Goal: Task Accomplishment & Management: Manage account settings

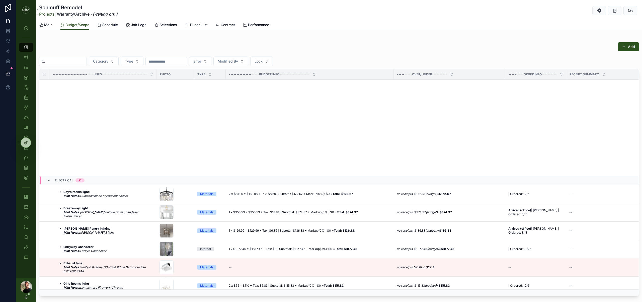
scroll to position [283, 0]
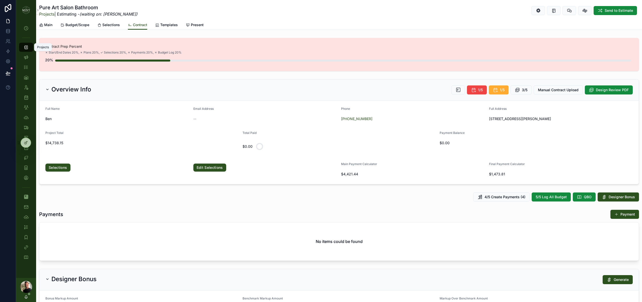
click at [28, 49] on icon "scrollable content" at bounding box center [26, 47] width 5 height 5
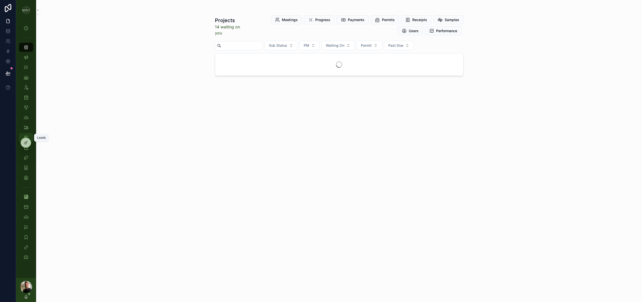
click at [29, 135] on div "Leads" at bounding box center [26, 137] width 8 height 8
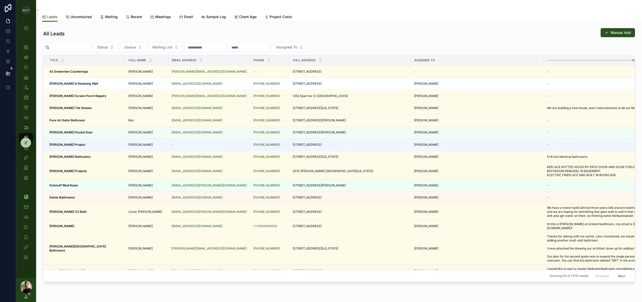
click at [79, 49] on input "scrollable content" at bounding box center [69, 47] width 41 height 7
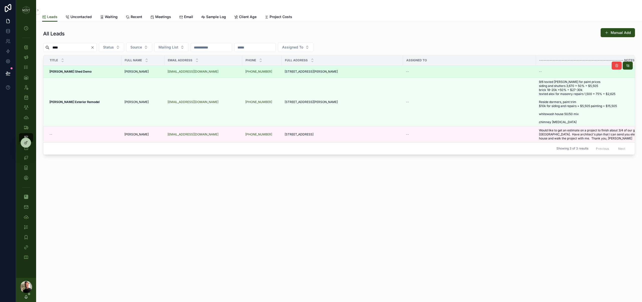
type input "****"
click at [62, 71] on strong "Reifsteck Shed Demo" at bounding box center [70, 71] width 42 height 4
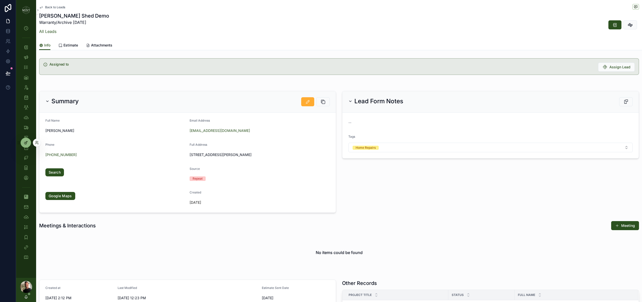
click at [25, 142] on icon at bounding box center [26, 142] width 2 height 2
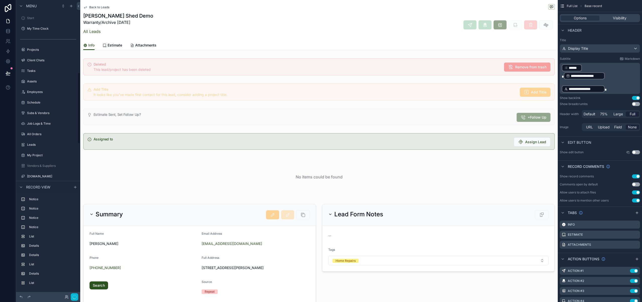
scroll to position [302, 0]
click at [301, 240] on div "scrollable content" at bounding box center [199, 265] width 239 height 126
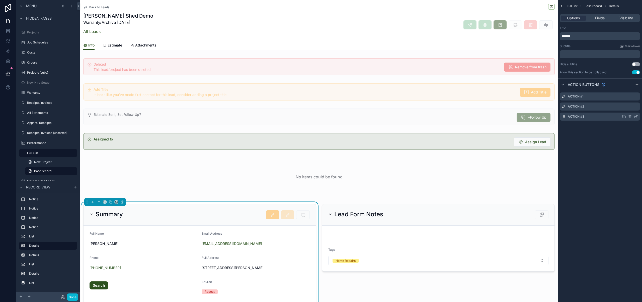
click at [637, 117] on icon "scrollable content" at bounding box center [636, 117] width 2 height 2
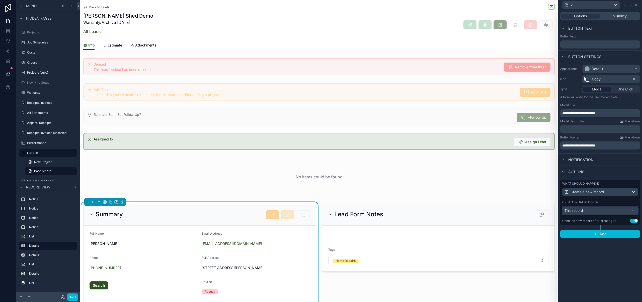
click at [635, 211] on div "This record" at bounding box center [600, 210] width 75 height 8
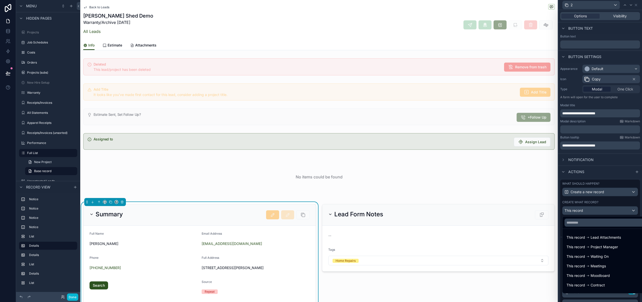
click at [640, 206] on div at bounding box center [600, 151] width 84 height 302
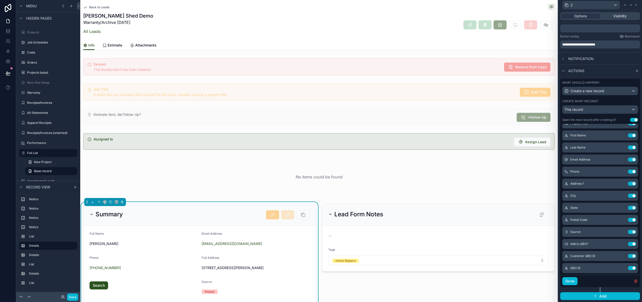
scroll to position [26, 0]
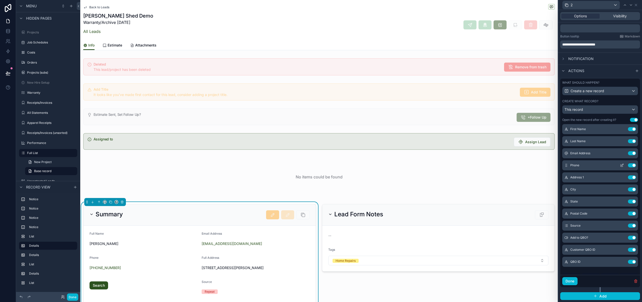
click at [623, 167] on icon at bounding box center [622, 165] width 4 height 4
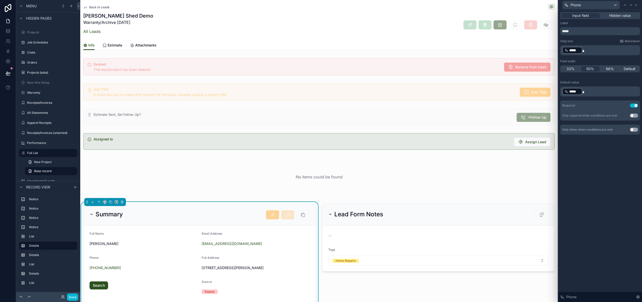
click at [571, 90] on span "*****" at bounding box center [574, 91] width 11 height 5
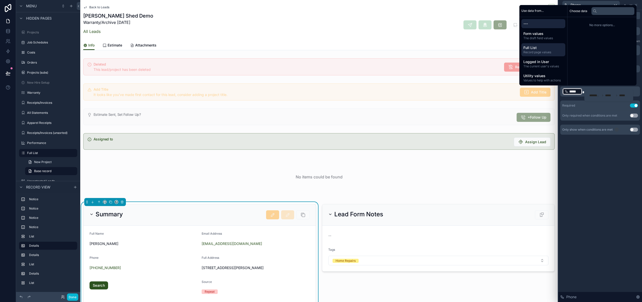
click at [545, 47] on span "Full List" at bounding box center [544, 47] width 40 height 5
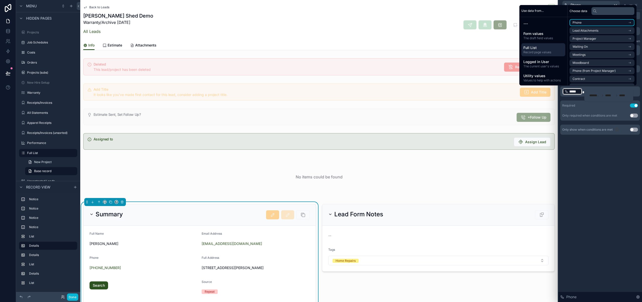
click at [631, 21] on icon "scrollable content" at bounding box center [630, 23] width 4 height 4
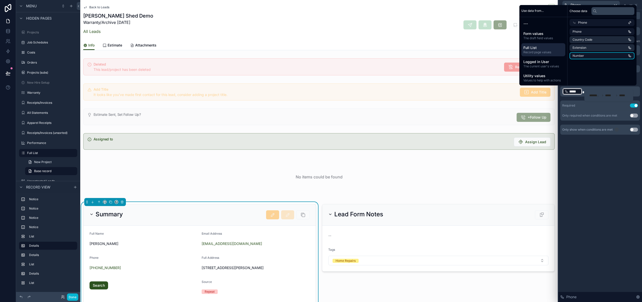
click at [601, 55] on li "Number" at bounding box center [602, 55] width 65 height 7
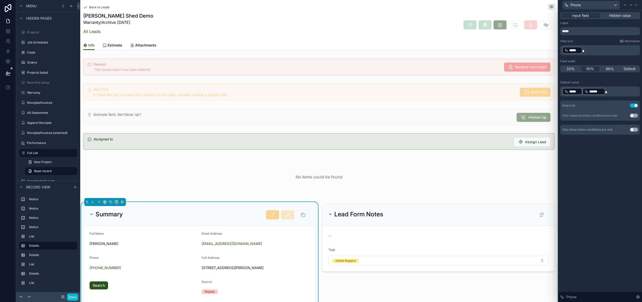
click at [575, 93] on span "*****" at bounding box center [574, 91] width 11 height 5
click at [577, 156] on div "Input field Hidden value Label ***** Help text Markdown ﻿ ***** ﻿ Field width 3…" at bounding box center [600, 155] width 84 height 291
click at [636, 5] on icon at bounding box center [636, 5] width 2 height 2
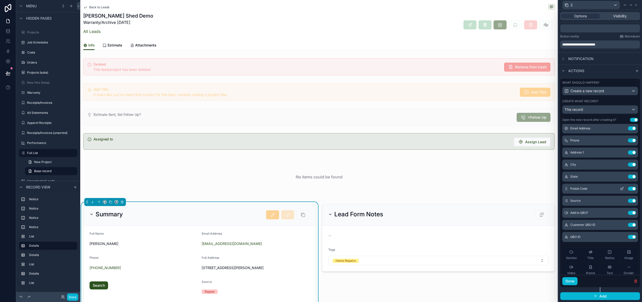
scroll to position [64, 0]
click at [623, 212] on icon at bounding box center [622, 212] width 4 height 4
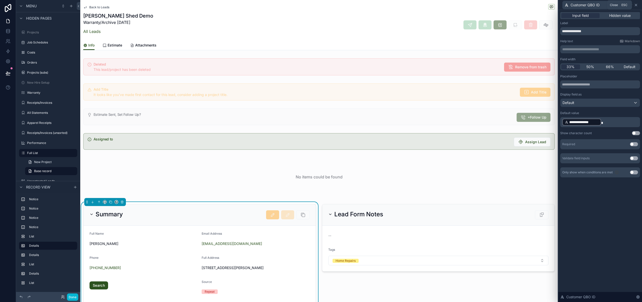
click at [636, 4] on icon at bounding box center [636, 5] width 4 height 4
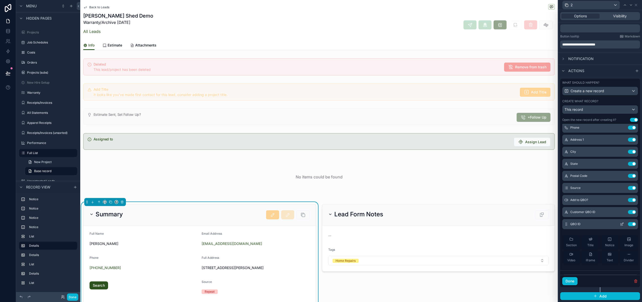
click at [623, 223] on icon at bounding box center [623, 223] width 2 height 2
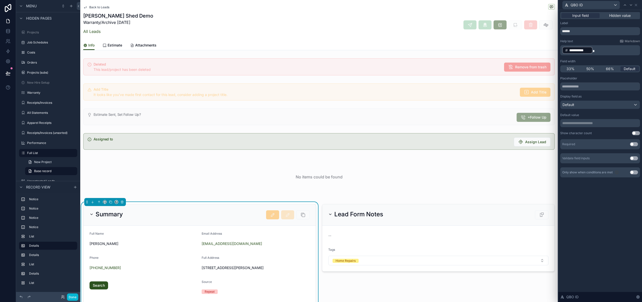
click at [580, 50] on span "**********" at bounding box center [579, 50] width 21 height 5
click at [612, 35] on div "Label ****** Help text Markdown Field width 33% 50% 66% Default Placeholder Dis…" at bounding box center [600, 98] width 80 height 154
click at [635, 5] on icon at bounding box center [636, 5] width 4 height 4
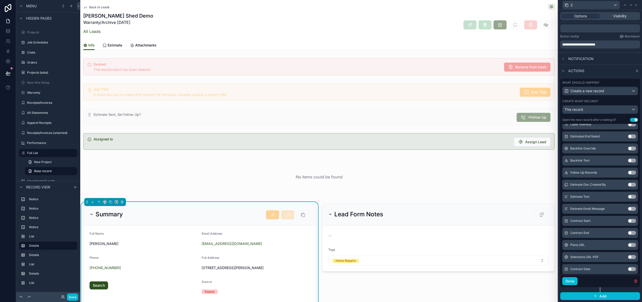
scroll to position [657, 0]
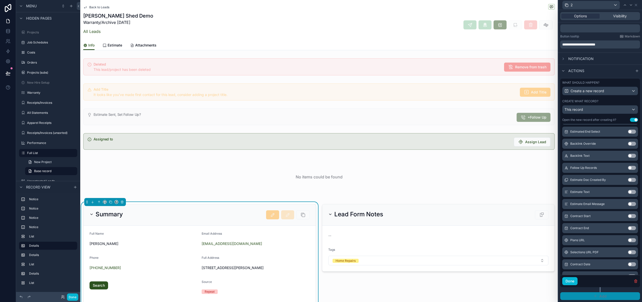
click at [602, 295] on span "Add" at bounding box center [603, 295] width 7 height 5
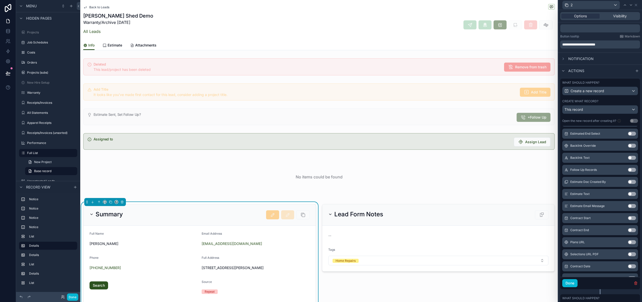
scroll to position [126, 0]
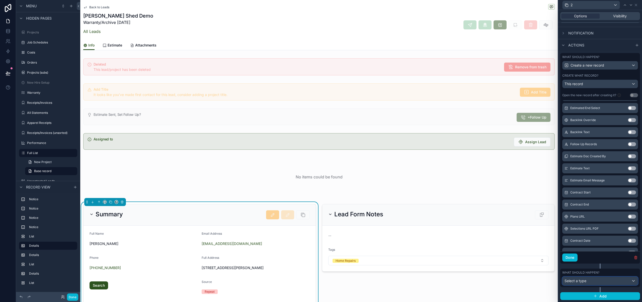
click at [616, 280] on div "Select a type" at bounding box center [600, 280] width 75 height 8
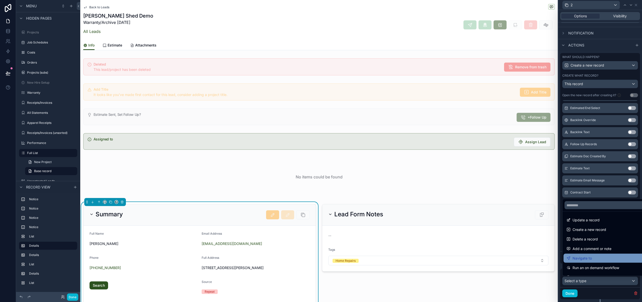
click at [585, 258] on span "Navigate to" at bounding box center [582, 258] width 19 height 6
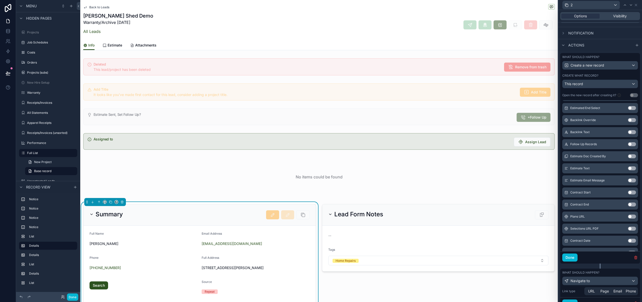
scroll to position [149, 0]
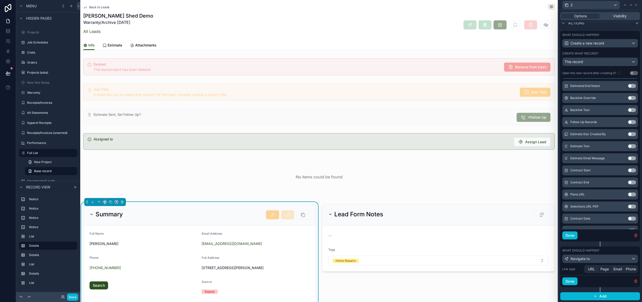
click at [603, 270] on span "Page" at bounding box center [605, 268] width 9 height 5
click at [627, 278] on div "Choose a page" at bounding box center [611, 281] width 53 height 8
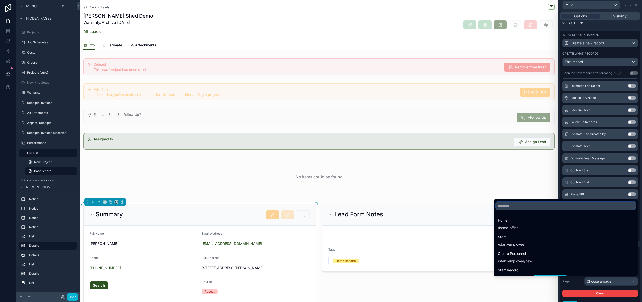
click at [550, 203] on input "text" at bounding box center [566, 205] width 140 height 8
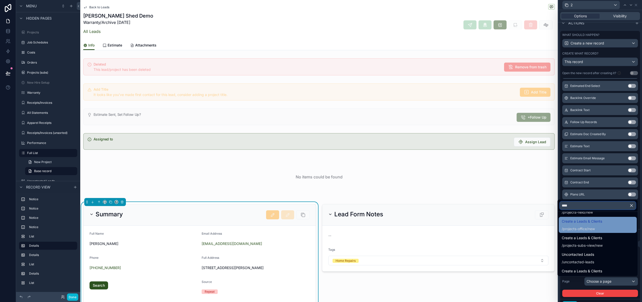
scroll to position [0, 0]
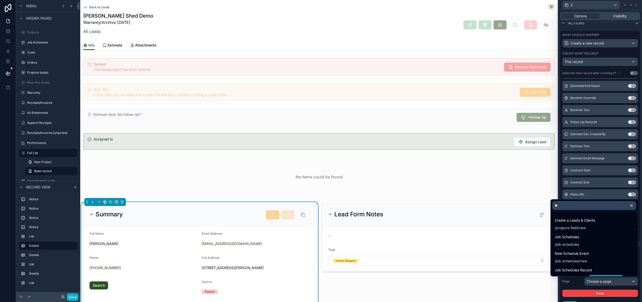
type input "*"
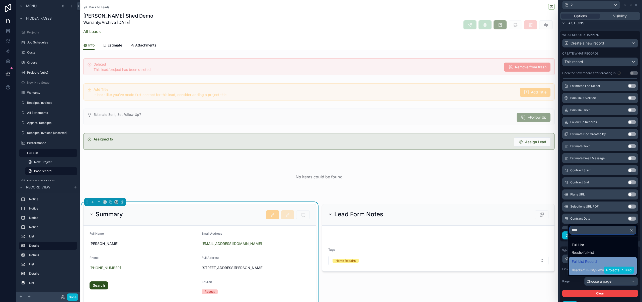
type input "****"
click at [594, 265] on span "/ leads-full-list / view / Projects -> uuid" at bounding box center [603, 269] width 62 height 8
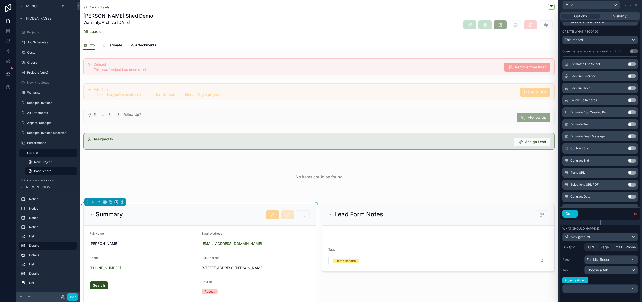
scroll to position [207, 0]
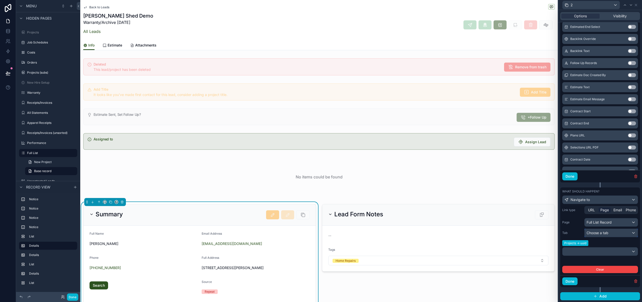
click at [634, 234] on div "Choose a tab" at bounding box center [611, 233] width 53 height 8
click at [602, 261] on div "Info" at bounding box center [611, 259] width 45 height 6
click at [632, 250] on div at bounding box center [600, 251] width 75 height 8
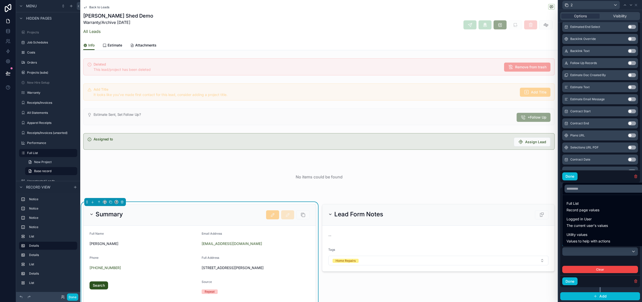
click at [560, 201] on div at bounding box center [600, 151] width 84 height 302
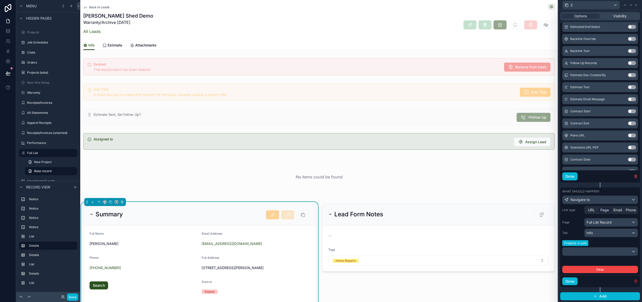
click at [637, 282] on icon "button" at bounding box center [636, 281] width 4 height 4
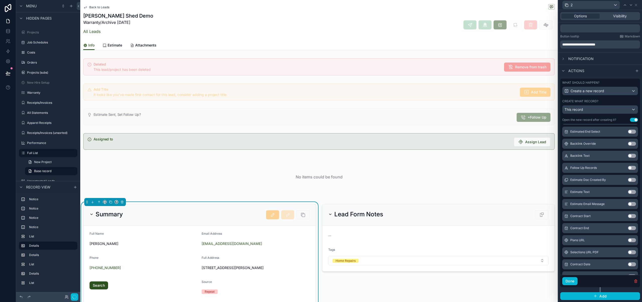
scroll to position [101, 0]
click at [632, 121] on button "Use setting" at bounding box center [634, 120] width 8 height 4
click at [74, 295] on button "Done" at bounding box center [72, 296] width 11 height 7
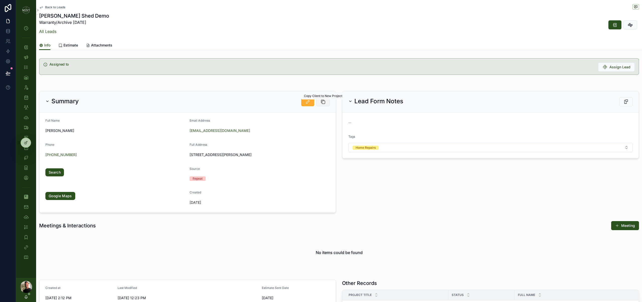
click at [324, 104] on icon "scrollable content" at bounding box center [323, 101] width 5 height 5
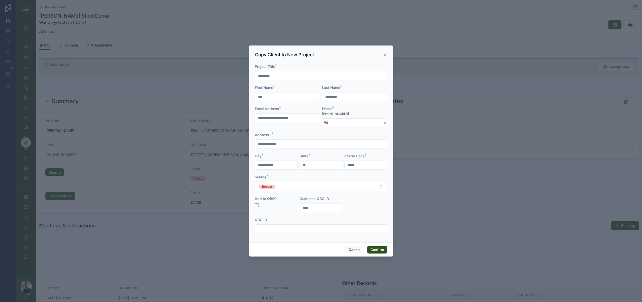
drag, startPoint x: 350, startPoint y: 113, endPoint x: 326, endPoint y: 113, distance: 24.1
click at [326, 113] on div "+1 540-246-8655" at bounding box center [354, 113] width 65 height 5
copy span "540-246-8655"
click at [343, 124] on input "tel" at bounding box center [356, 122] width 53 height 7
paste input "**********"
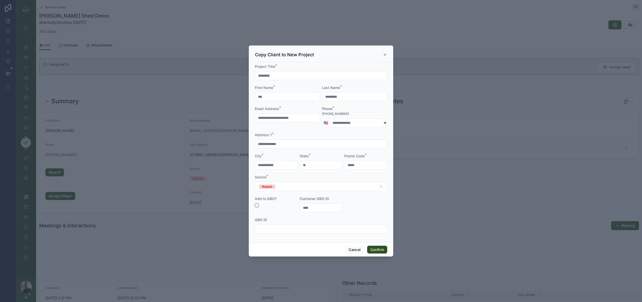
type input "**********"
click at [367, 132] on div "Address 1 *" at bounding box center [321, 134] width 132 height 5
click at [286, 78] on input "*********" at bounding box center [321, 75] width 132 height 7
type input "**********"
click at [382, 248] on button "Confirm" at bounding box center [377, 249] width 20 height 8
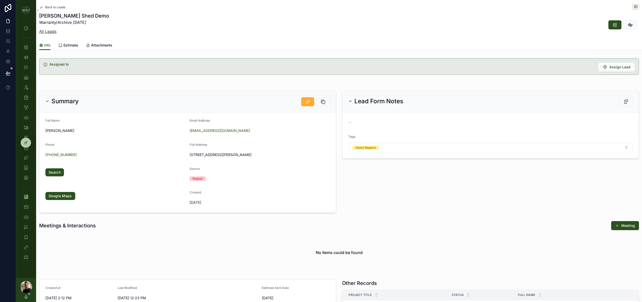
click at [53, 31] on link "All Leads" at bounding box center [47, 31] width 17 height 5
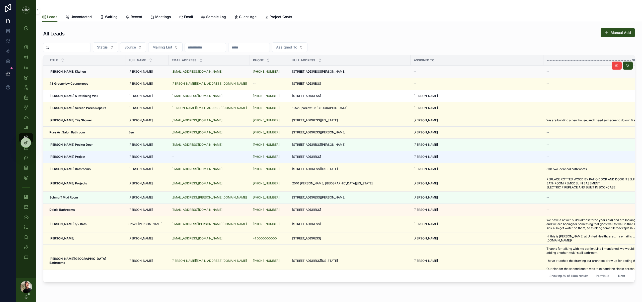
click at [96, 71] on div "Reifsteck Kitchen Reifsteck Kitchen" at bounding box center [85, 71] width 73 height 4
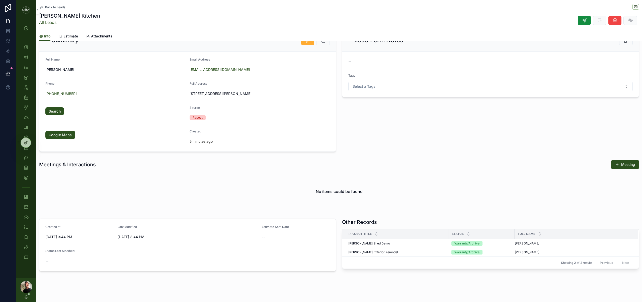
scroll to position [55, 0]
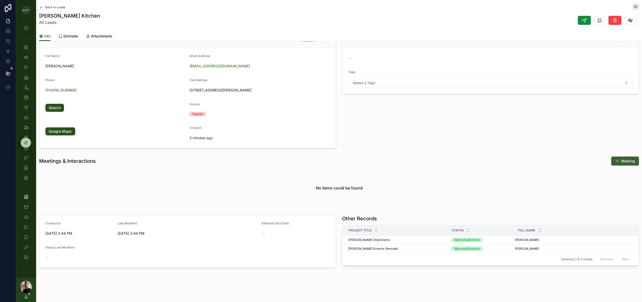
click at [631, 161] on button "Meeting" at bounding box center [625, 160] width 28 height 9
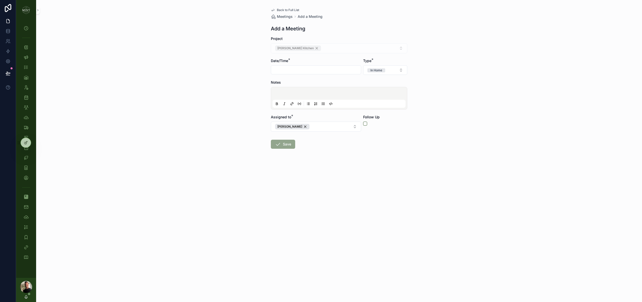
click at [293, 69] on input "scrollable content" at bounding box center [316, 69] width 90 height 7
click at [317, 168] on button "3" at bounding box center [316, 166] width 9 height 9
click at [305, 172] on input "**" at bounding box center [303, 171] width 12 height 7
click at [302, 198] on div "03" at bounding box center [302, 197] width 23 height 8
type input "**********"
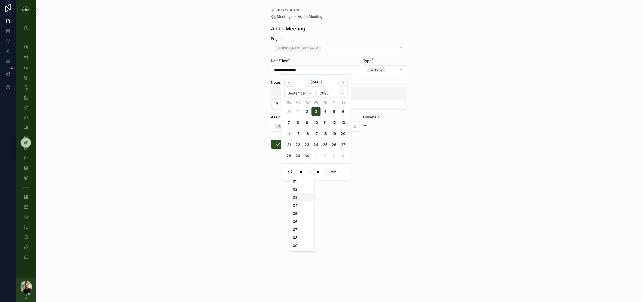
type input "**"
click at [338, 170] on html "**********" at bounding box center [321, 151] width 642 height 302
type input "**********"
click at [245, 219] on div "**********" at bounding box center [339, 151] width 606 height 302
click at [283, 143] on button "Save" at bounding box center [283, 143] width 24 height 9
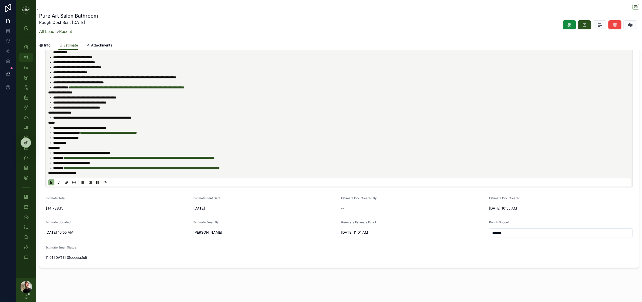
scroll to position [321, 0]
click at [29, 47] on div "Projects" at bounding box center [26, 47] width 8 height 8
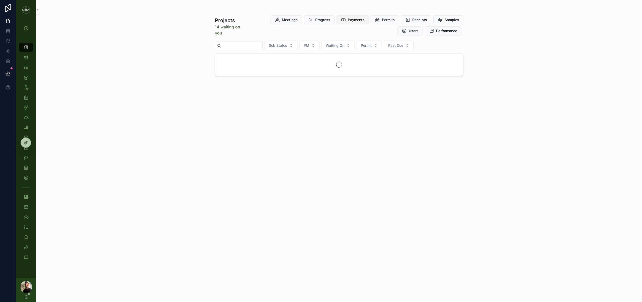
click at [356, 22] on span "Payments" at bounding box center [356, 19] width 17 height 5
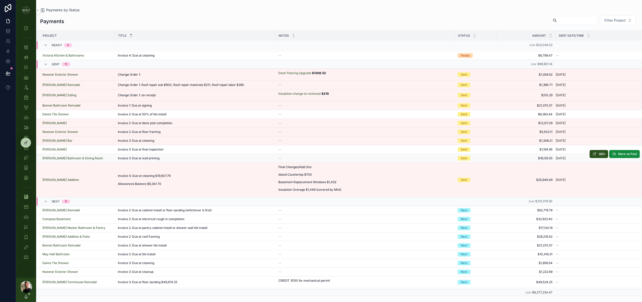
scroll to position [58, 0]
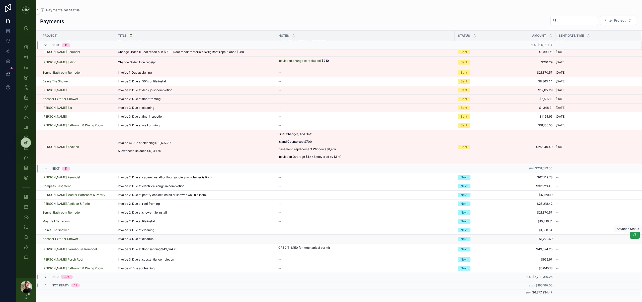
click at [636, 236] on icon "scrollable content" at bounding box center [635, 234] width 4 height 4
click at [636, 227] on icon "scrollable content" at bounding box center [635, 226] width 4 height 4
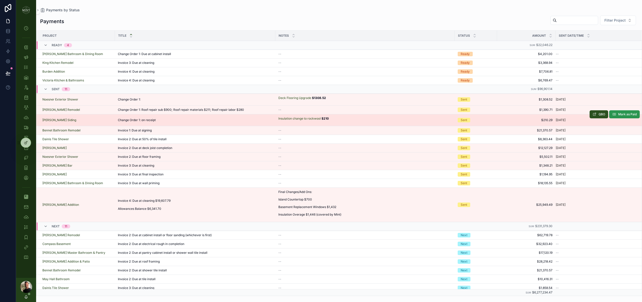
click at [623, 115] on span "Mark as Paid" at bounding box center [627, 114] width 19 height 4
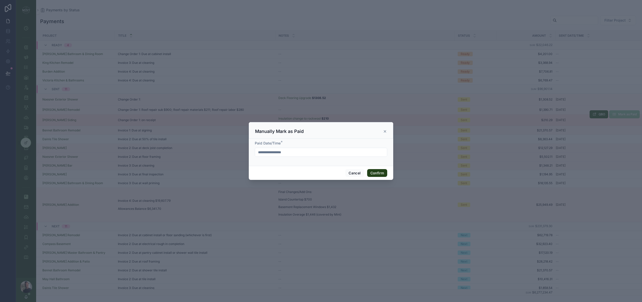
click at [379, 175] on button "Confirm" at bounding box center [377, 173] width 20 height 8
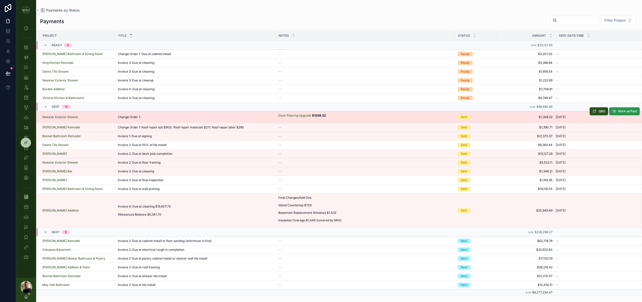
click at [620, 110] on span "Mark as Paid" at bounding box center [627, 111] width 19 height 4
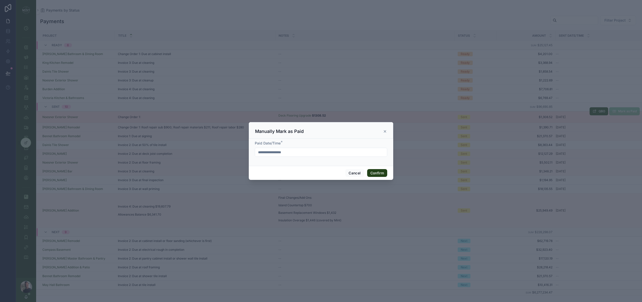
click at [381, 172] on button "Confirm" at bounding box center [377, 173] width 20 height 8
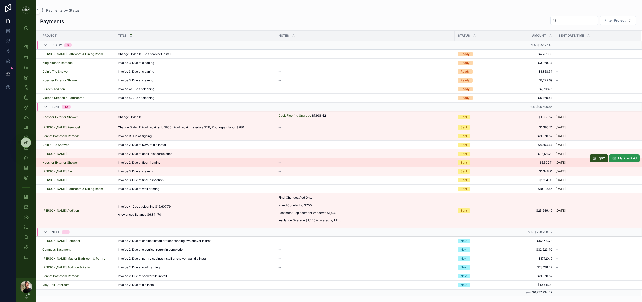
click at [626, 159] on span "Mark as Paid" at bounding box center [627, 158] width 19 height 4
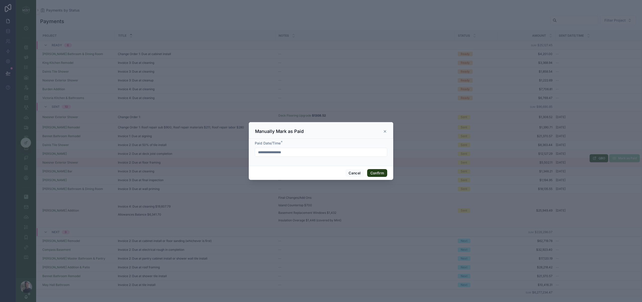
click at [381, 173] on button "Confirm" at bounding box center [377, 173] width 20 height 8
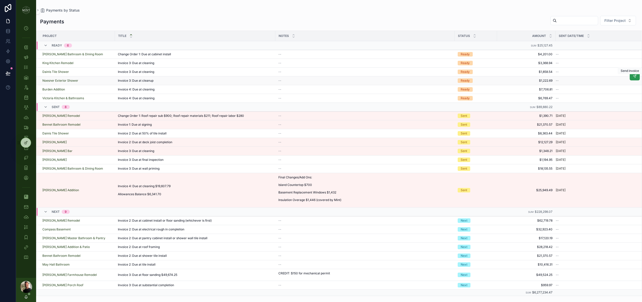
click at [637, 78] on button "scrollable content" at bounding box center [635, 76] width 10 height 8
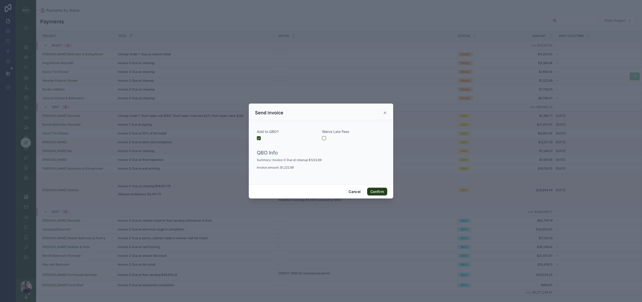
click at [381, 191] on button "Confirm" at bounding box center [377, 191] width 20 height 8
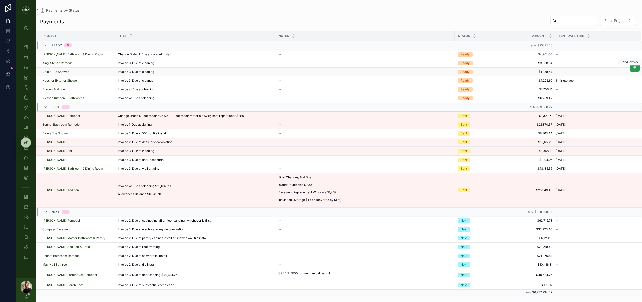
click at [636, 70] on button "scrollable content" at bounding box center [635, 67] width 10 height 8
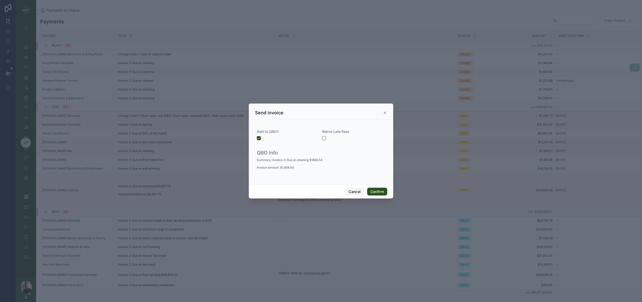
click at [355, 192] on button "Cancel" at bounding box center [354, 191] width 19 height 8
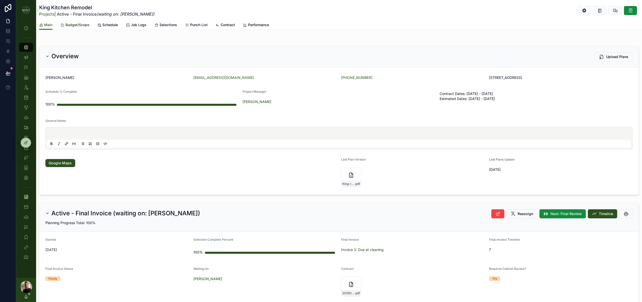
click at [78, 25] on span "Budget/Scope" at bounding box center [77, 24] width 24 height 5
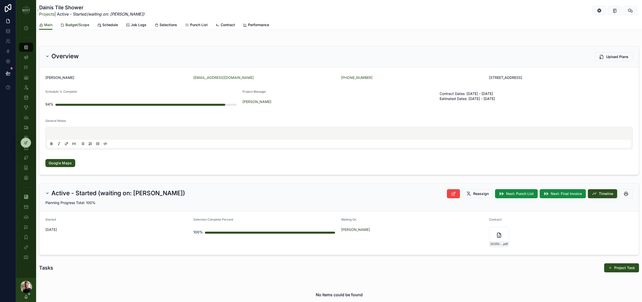
click at [79, 27] on span "Budget/Scope" at bounding box center [77, 24] width 24 height 5
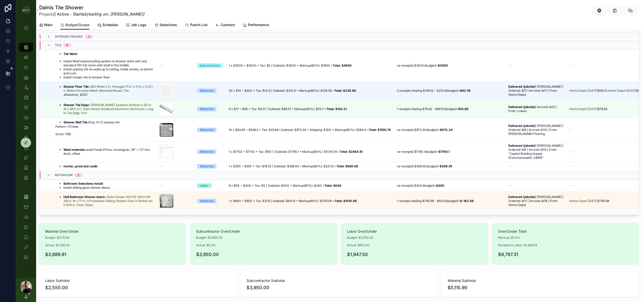
scroll to position [81, 0]
click at [50, 176] on icon "scrollable content" at bounding box center [49, 175] width 4 height 4
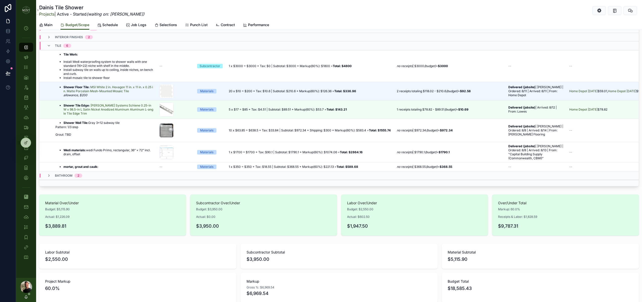
click at [50, 176] on icon "scrollable content" at bounding box center [49, 175] width 4 height 4
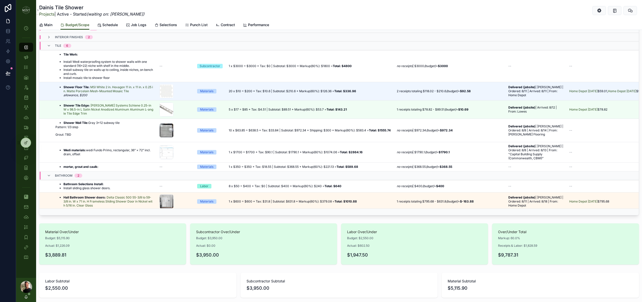
click at [50, 176] on icon "scrollable content" at bounding box center [49, 175] width 4 height 4
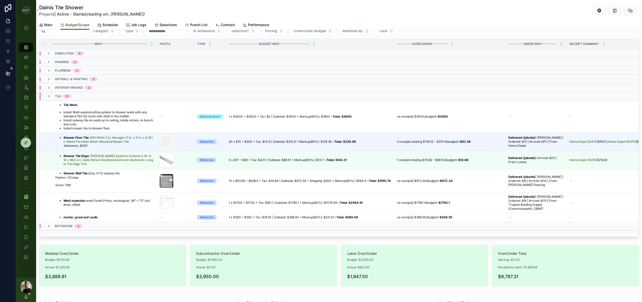
scroll to position [28, 0]
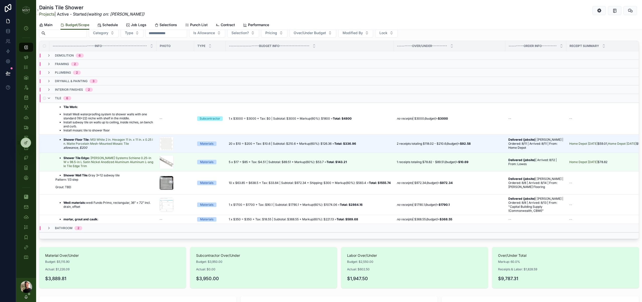
click at [51, 98] on div "tile 6" at bounding box center [59, 98] width 24 height 8
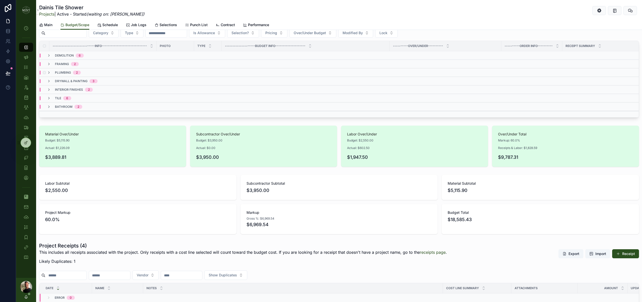
click at [51, 74] on div "plumbing 2" at bounding box center [64, 72] width 34 height 4
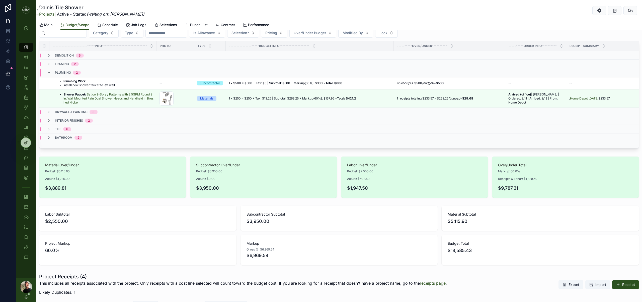
click at [51, 74] on div "plumbing 2" at bounding box center [64, 72] width 34 height 8
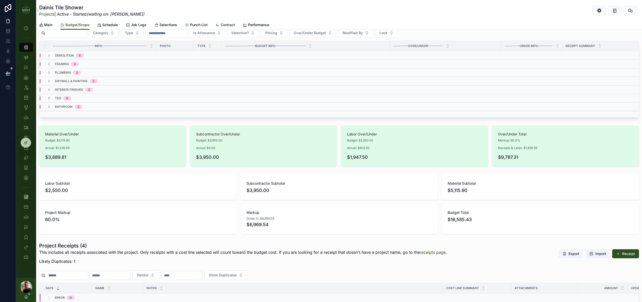
click at [225, 25] on span "Contract" at bounding box center [228, 24] width 14 height 5
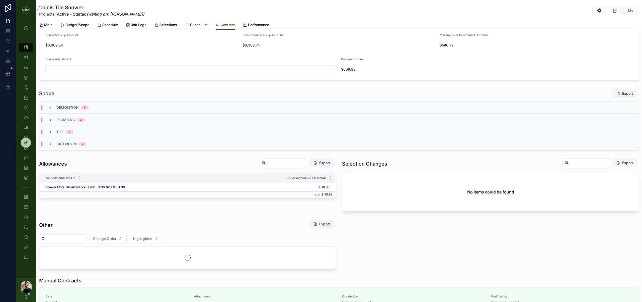
scroll to position [331, 0]
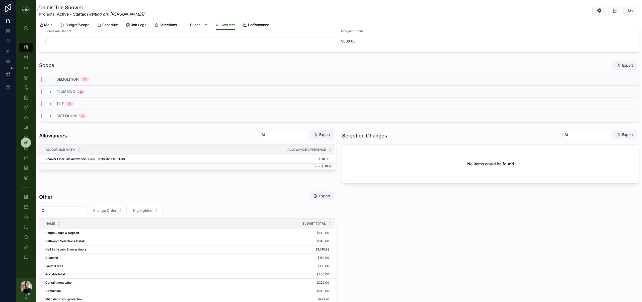
click at [78, 25] on span "Budget/Scope" at bounding box center [77, 24] width 24 height 5
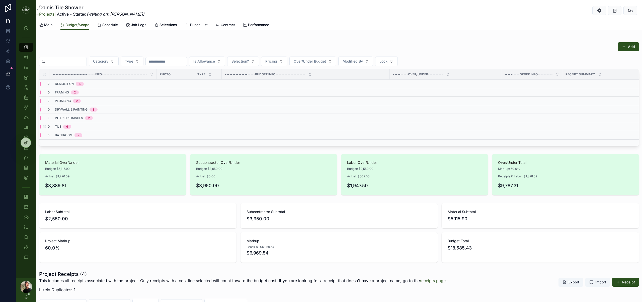
click at [61, 125] on span "tile" at bounding box center [58, 126] width 6 height 4
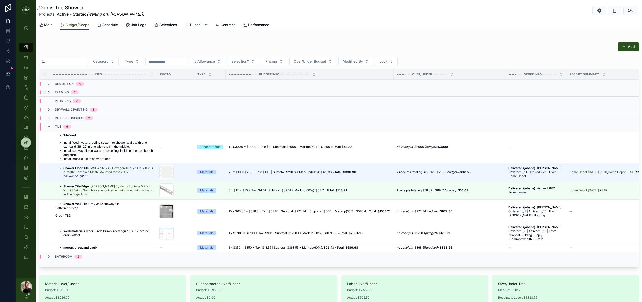
click at [50, 94] on icon "scrollable content" at bounding box center [49, 92] width 4 height 4
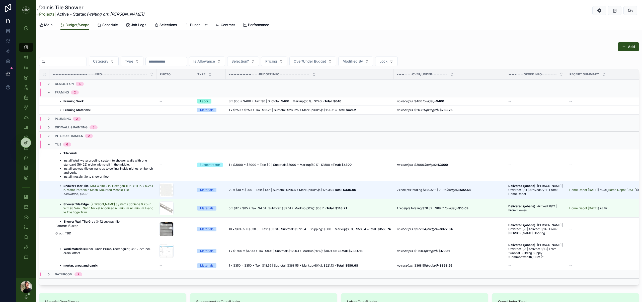
click at [50, 94] on icon "scrollable content" at bounding box center [49, 92] width 4 height 4
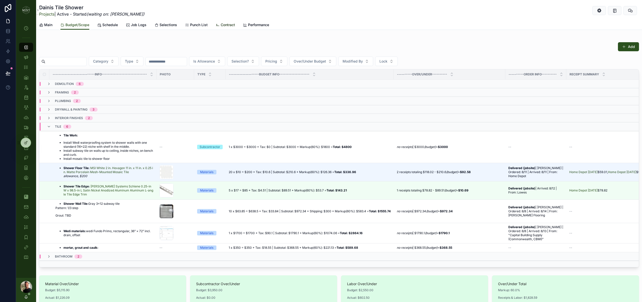
click at [226, 23] on span "Contract" at bounding box center [228, 24] width 14 height 5
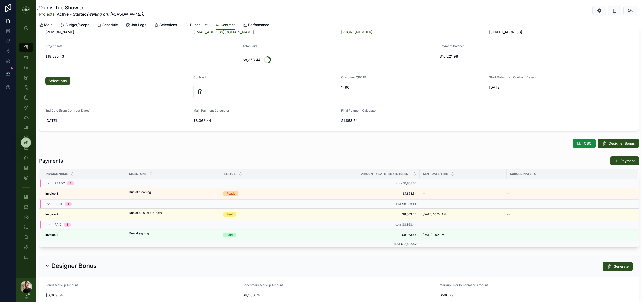
scroll to position [55, 0]
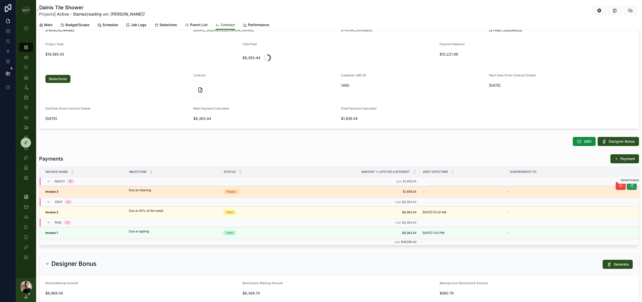
click at [635, 186] on button "scrollable content" at bounding box center [632, 186] width 10 height 8
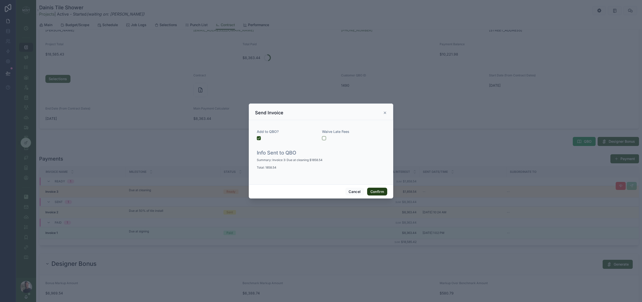
click at [379, 194] on button "Confirm" at bounding box center [377, 191] width 20 height 8
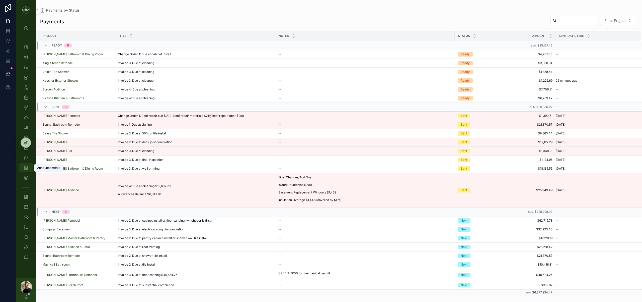
click at [22, 168] on div "Announcements" at bounding box center [26, 168] width 8 height 8
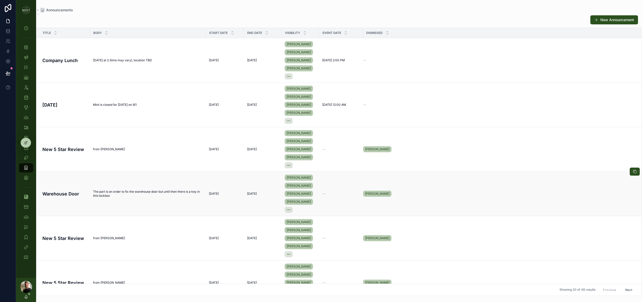
click at [72, 194] on h4 "Warehouse Door" at bounding box center [64, 193] width 45 height 7
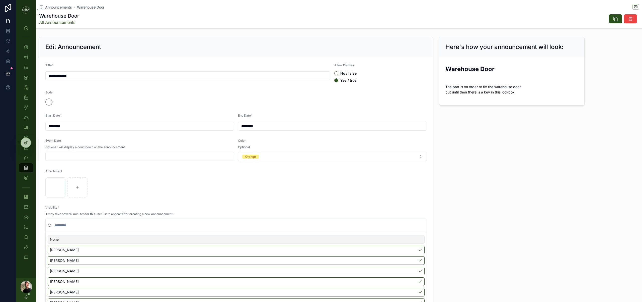
scroll to position [47, 0]
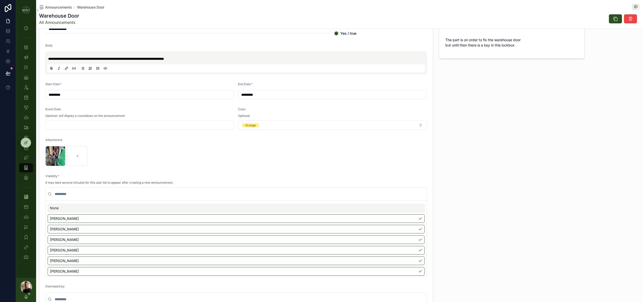
click at [253, 95] on input "*********" at bounding box center [332, 94] width 188 height 7
click at [332, 135] on button "3" at bounding box center [332, 136] width 9 height 9
type input "********"
click at [223, 144] on div "Attachment IMG_1543 .jpeg" at bounding box center [236, 152] width 382 height 28
drag, startPoint x: 115, startPoint y: 57, endPoint x: 32, endPoint y: 56, distance: 82.3
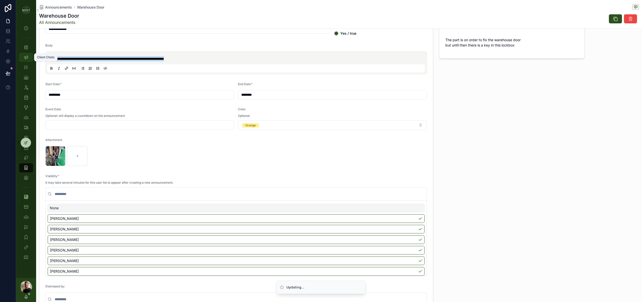
click at [32, 56] on div "**********" at bounding box center [329, 151] width 626 height 302
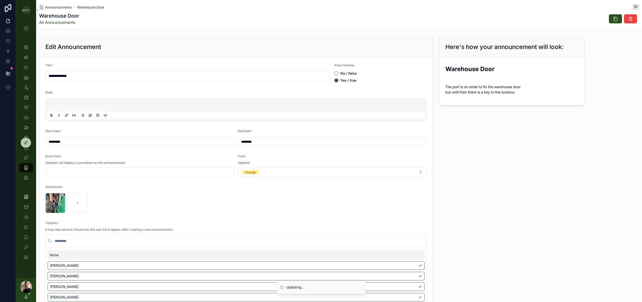
click at [86, 74] on input "**********" at bounding box center [188, 75] width 284 height 7
type input "**********"
click at [57, 198] on icon "scrollable content" at bounding box center [56, 197] width 2 height 2
click at [66, 190] on div "Confirm delete?" at bounding box center [54, 188] width 40 height 6
click at [66, 187] on icon "scrollable content" at bounding box center [67, 188] width 4 height 4
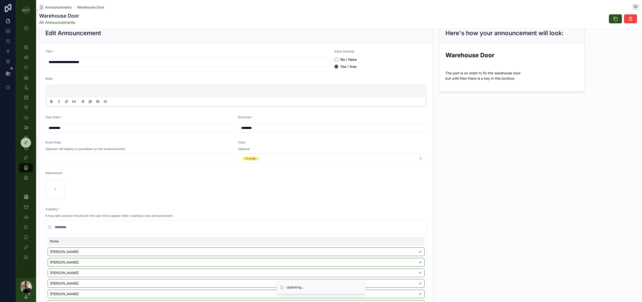
scroll to position [15, 0]
click at [299, 160] on button "Orange" at bounding box center [332, 157] width 189 height 10
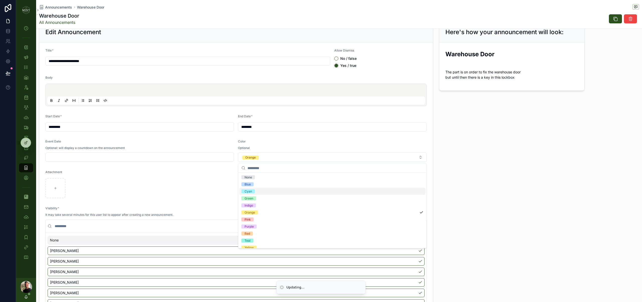
click at [267, 193] on div "Cyan" at bounding box center [333, 191] width 186 height 7
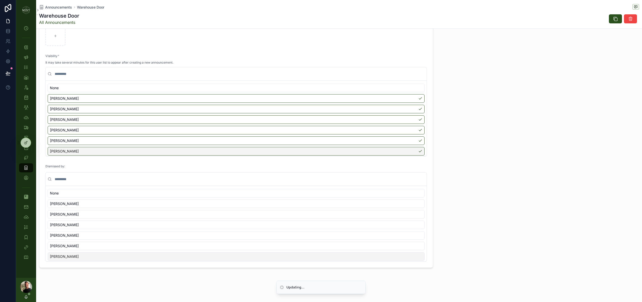
scroll to position [24, 0]
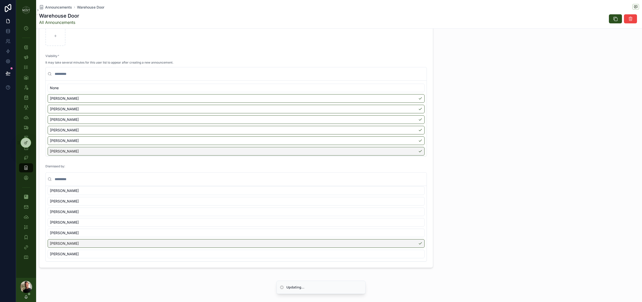
drag, startPoint x: 418, startPoint y: 245, endPoint x: 421, endPoint y: 245, distance: 3.8
click at [419, 245] on div "[PERSON_NAME]" at bounding box center [236, 243] width 377 height 9
click at [28, 11] on img "scrollable content" at bounding box center [26, 10] width 8 height 8
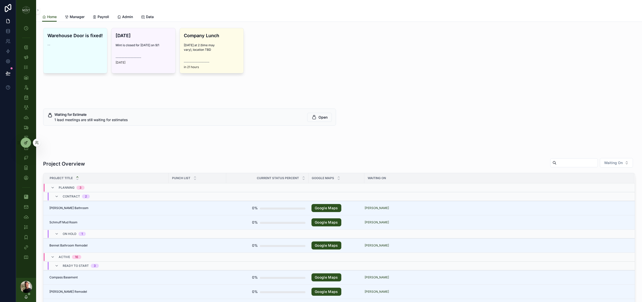
click at [24, 142] on icon at bounding box center [26, 142] width 4 height 4
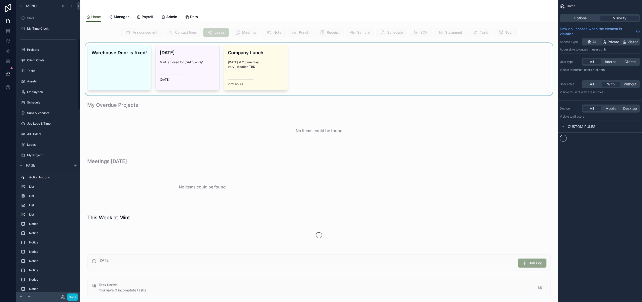
scroll to position [15, 0]
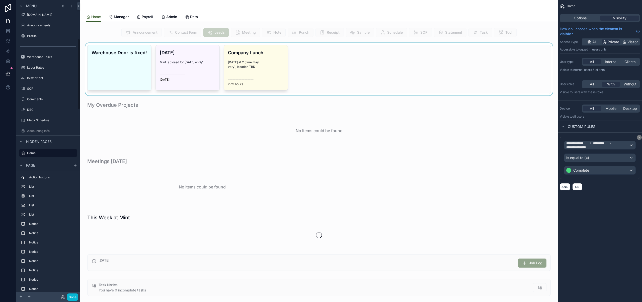
click at [124, 74] on div "scrollable content" at bounding box center [319, 69] width 470 height 52
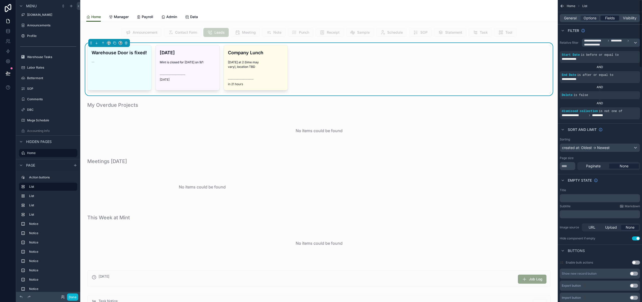
click at [610, 16] on span "Fields" at bounding box center [610, 18] width 10 height 5
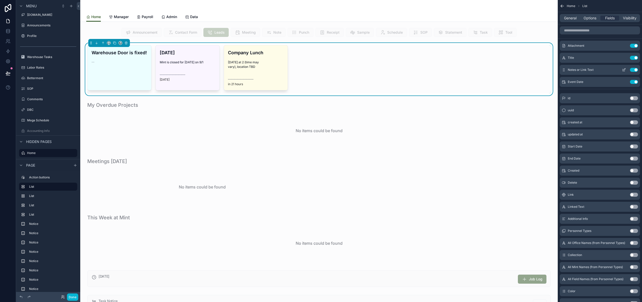
click at [622, 70] on icon "scrollable content" at bounding box center [624, 70] width 4 height 4
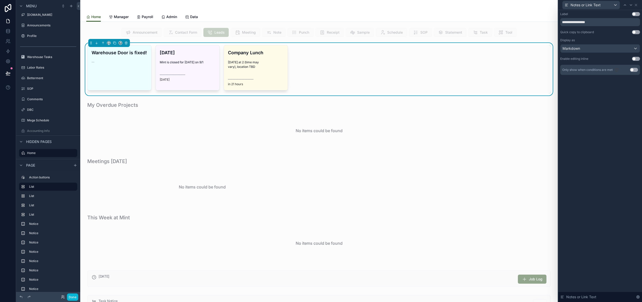
click at [636, 70] on button "Use setting" at bounding box center [634, 70] width 8 height 4
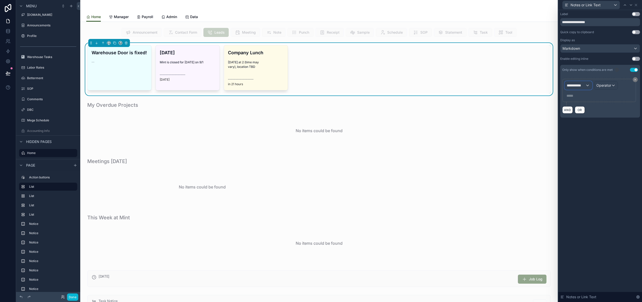
click at [582, 86] on span "**********" at bounding box center [576, 85] width 19 height 5
click at [588, 114] on span "Announcements" at bounding box center [582, 112] width 27 height 6
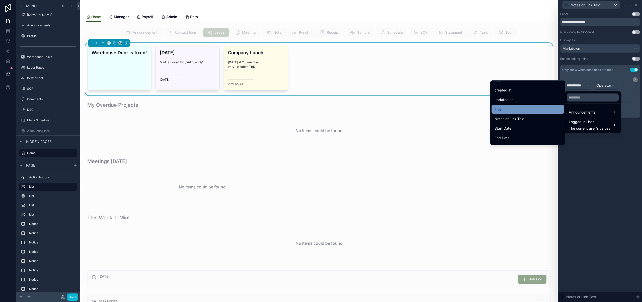
scroll to position [0, 0]
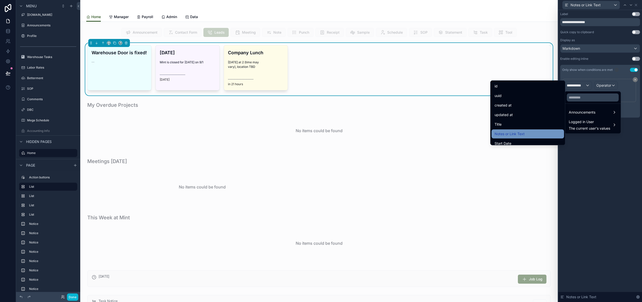
click at [526, 135] on div "Notes or Link Text" at bounding box center [528, 134] width 66 height 6
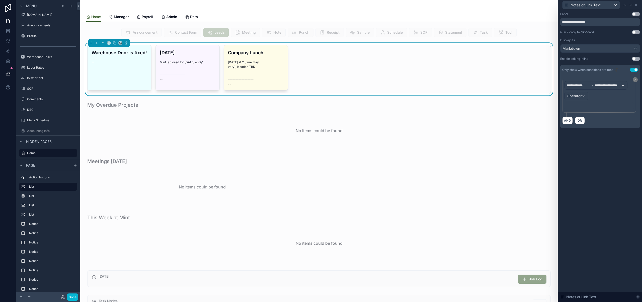
scroll to position [15, 0]
click at [582, 96] on div "Operator" at bounding box center [576, 96] width 23 height 8
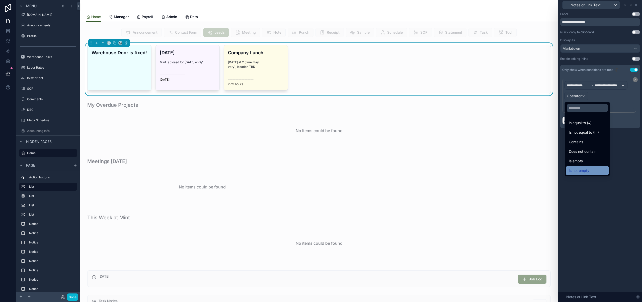
click at [590, 169] on div "Is not empty" at bounding box center [587, 170] width 37 height 6
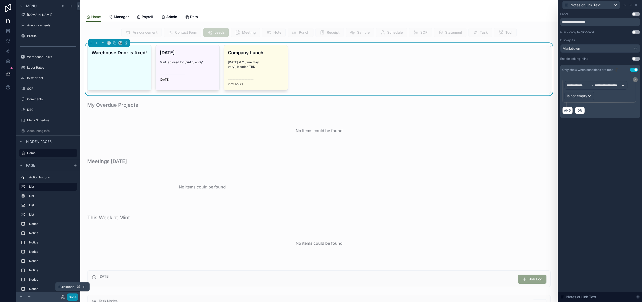
click at [75, 297] on button "Done" at bounding box center [72, 296] width 11 height 7
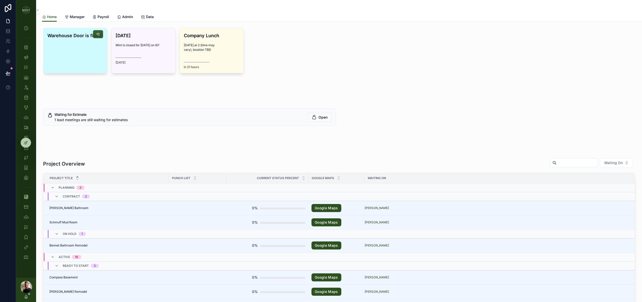
click at [99, 35] on icon "scrollable content" at bounding box center [98, 34] width 4 height 4
click at [167, 35] on icon "scrollable content" at bounding box center [166, 34] width 4 height 4
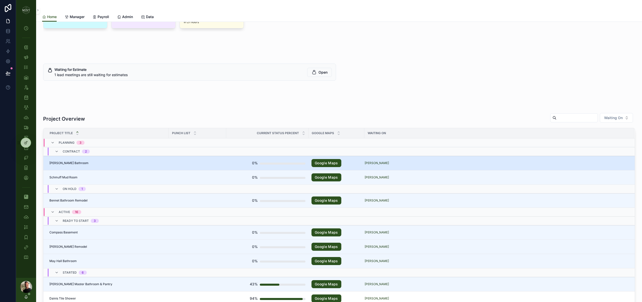
scroll to position [45, 0]
click at [70, 162] on span "Roberson Bathroom" at bounding box center [68, 163] width 39 height 4
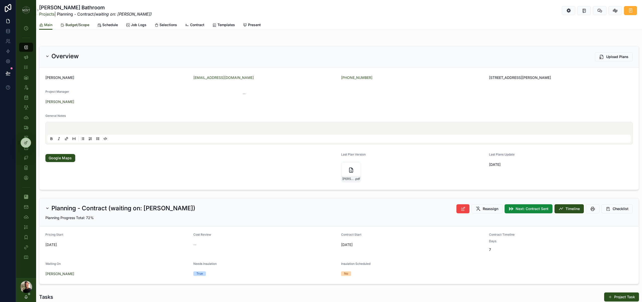
click at [79, 27] on span "Budget/Scope" at bounding box center [77, 24] width 24 height 5
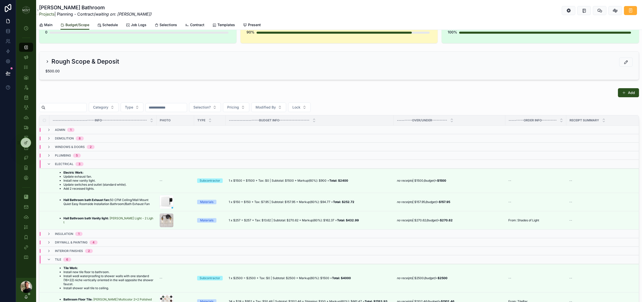
scroll to position [51, 0]
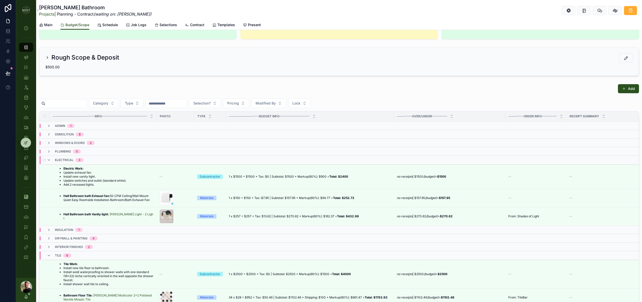
click at [54, 160] on div "electrical 3" at bounding box center [65, 160] width 37 height 8
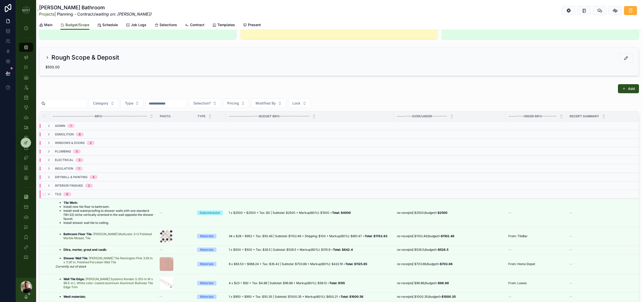
click at [53, 192] on div "tile 6" at bounding box center [59, 194] width 24 height 8
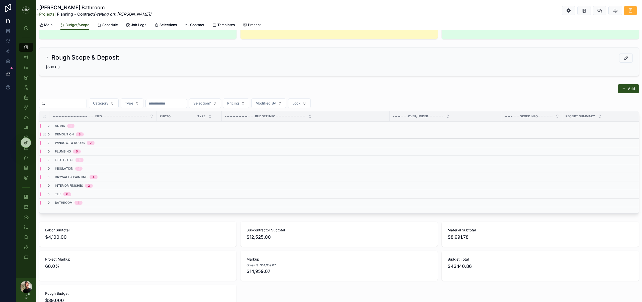
click at [57, 134] on span "demolition" at bounding box center [64, 134] width 19 height 4
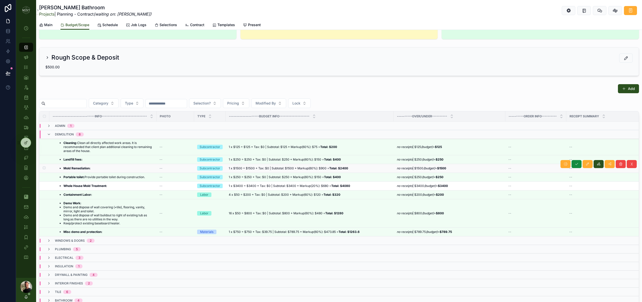
click at [86, 170] on li "Mold Remediation:" at bounding box center [76, 168] width 27 height 4
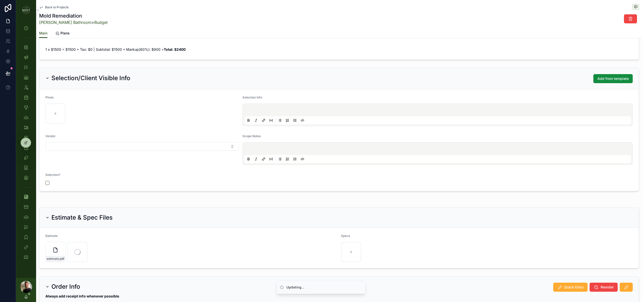
scroll to position [212, 0]
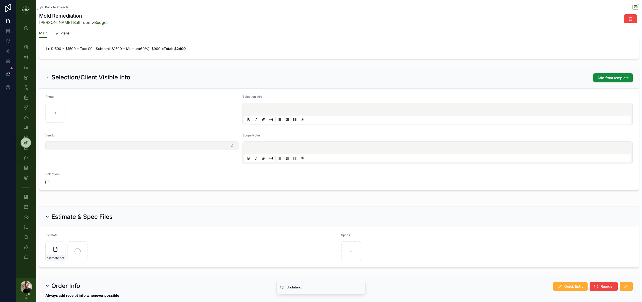
click at [184, 142] on button "Select Button" at bounding box center [141, 145] width 193 height 9
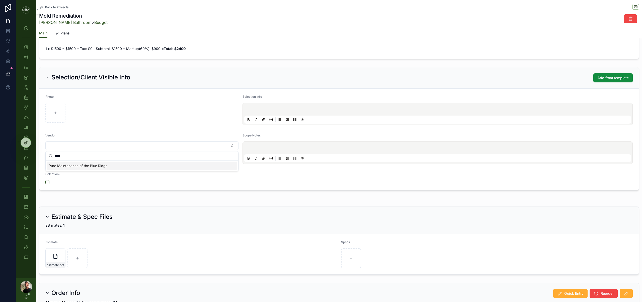
type input "****"
click at [91, 167] on span "Pure Maintenance of the Blue Ridge" at bounding box center [78, 165] width 59 height 5
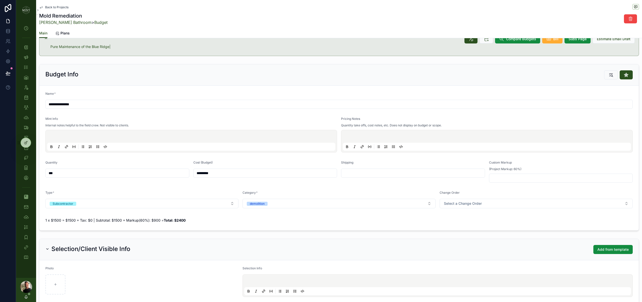
scroll to position [0, 0]
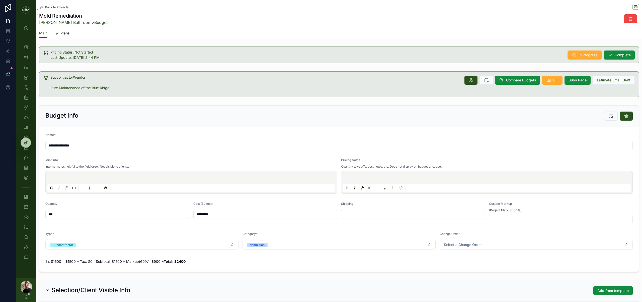
click at [221, 214] on input "*********" at bounding box center [265, 213] width 143 height 7
type input "*********"
click at [238, 235] on div "Type *" at bounding box center [141, 235] width 193 height 6
click at [472, 81] on icon "scrollable content" at bounding box center [471, 80] width 5 height 5
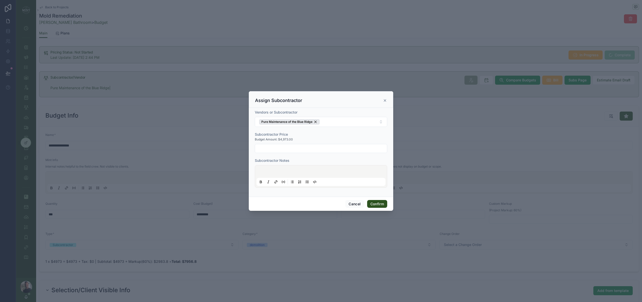
click at [287, 148] on input "text" at bounding box center [321, 148] width 132 height 7
type input "*********"
click at [375, 205] on button "Confirm" at bounding box center [377, 204] width 20 height 8
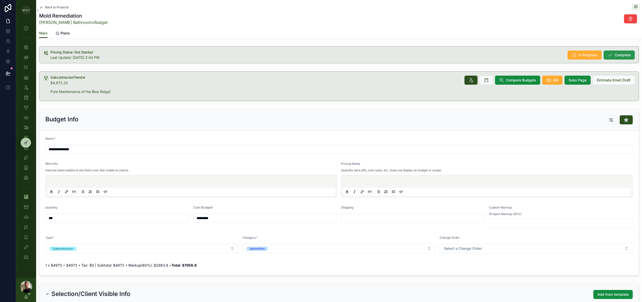
click at [625, 57] on span "Complete" at bounding box center [623, 54] width 16 height 5
click at [94, 23] on link "Budget" at bounding box center [100, 22] width 13 height 5
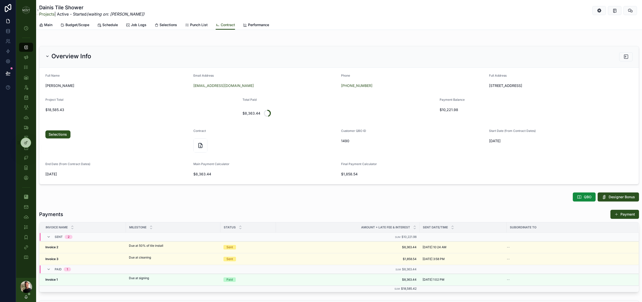
scroll to position [55, 0]
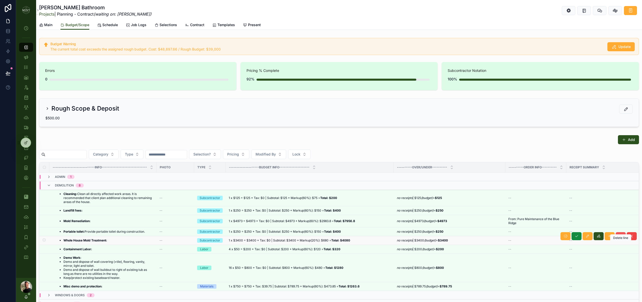
click at [621, 238] on icon "scrollable content" at bounding box center [621, 236] width 4 height 4
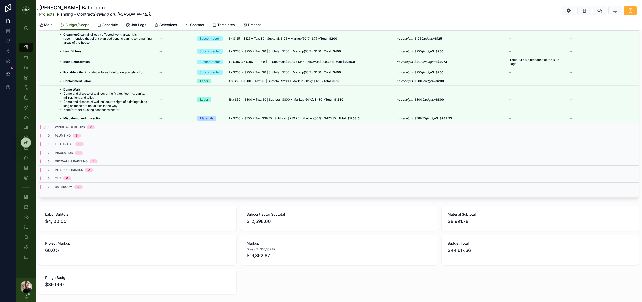
scroll to position [163, 0]
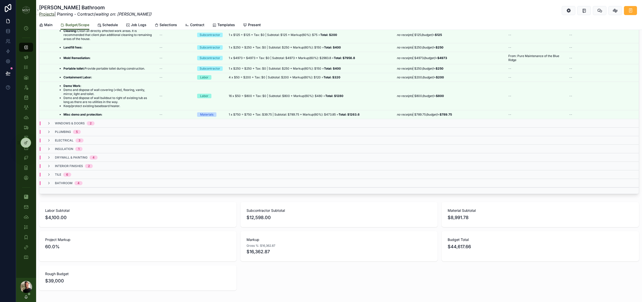
click at [49, 14] on link "Projects" at bounding box center [46, 14] width 15 height 5
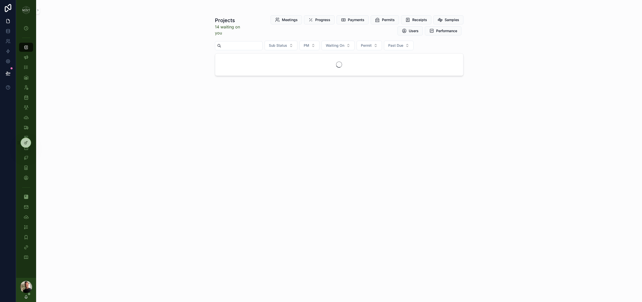
click at [253, 46] on input "scrollable content" at bounding box center [241, 45] width 41 height 7
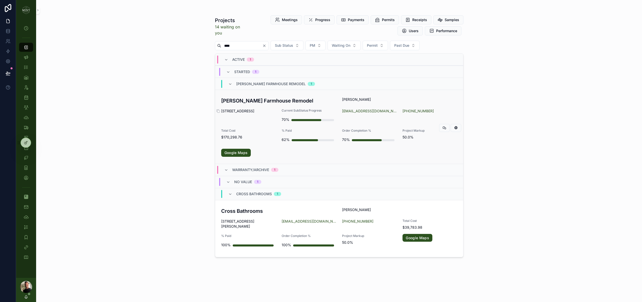
type input "****"
click at [256, 110] on span "[STREET_ADDRESS]" at bounding box center [248, 110] width 54 height 5
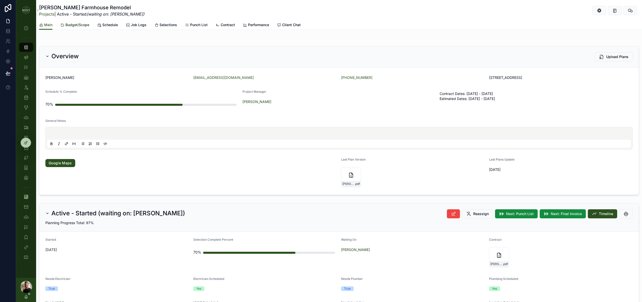
click at [83, 26] on span "Budget/Scope" at bounding box center [77, 24] width 24 height 5
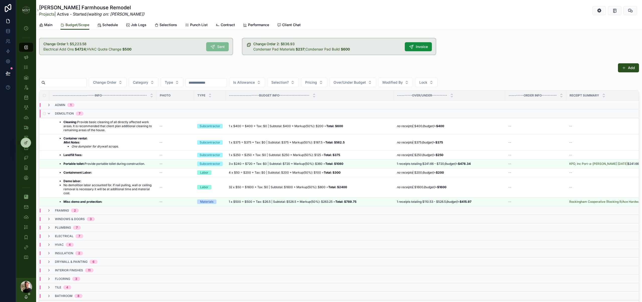
click at [53, 113] on div "demolition 7" at bounding box center [65, 113] width 37 height 8
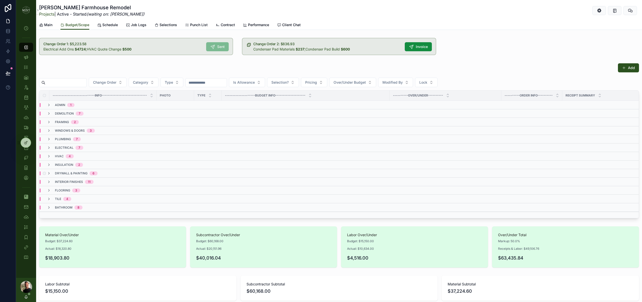
click at [52, 173] on div "drywall & painting 6" at bounding box center [72, 173] width 51 height 4
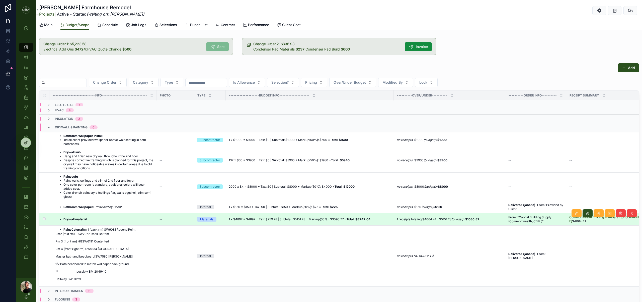
scroll to position [54, 0]
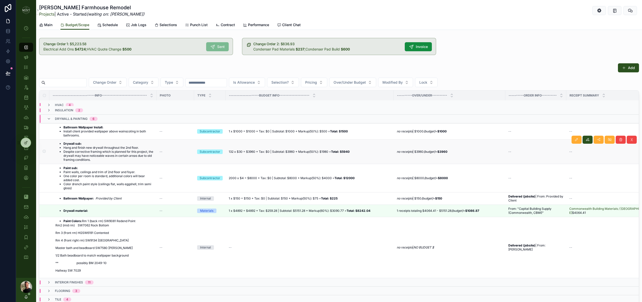
click at [101, 148] on li "Hang and finish new drywall throughout the 2nd floor." at bounding box center [108, 147] width 90 height 4
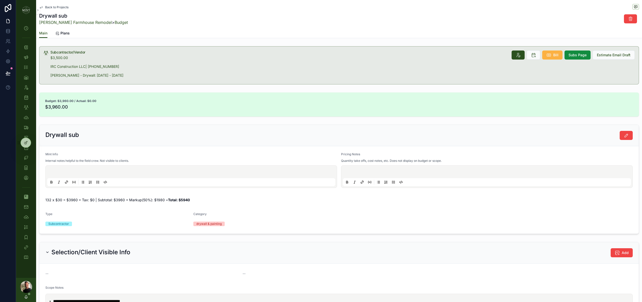
click at [549, 56] on icon "scrollable content" at bounding box center [548, 54] width 5 height 5
